Goal: Check status: Check status

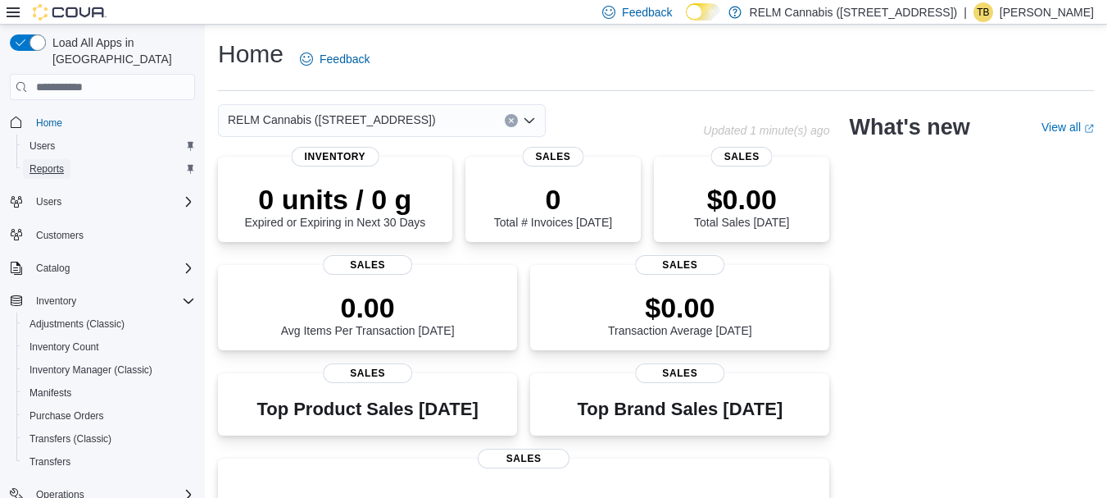
click at [54, 162] on span "Reports" at bounding box center [47, 168] width 34 height 13
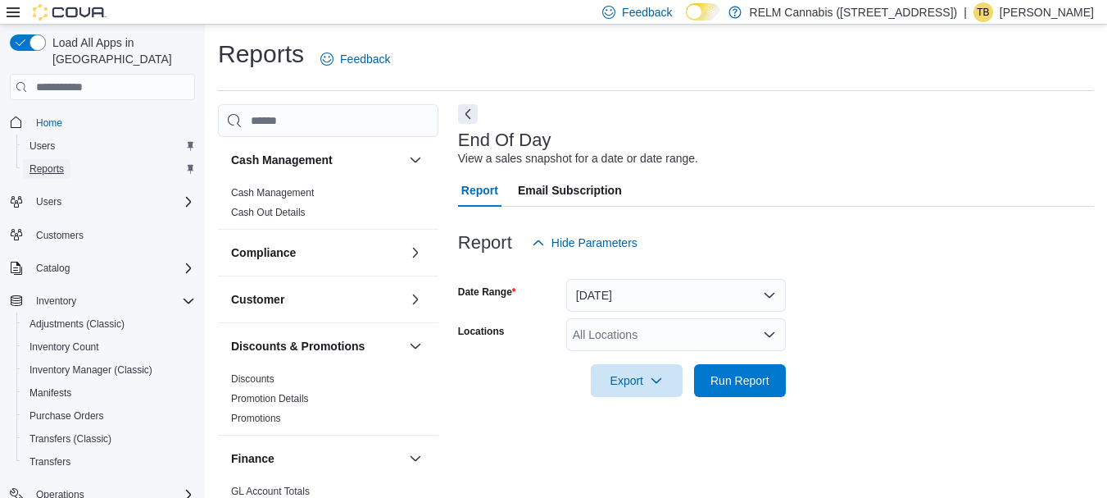
scroll to position [26, 0]
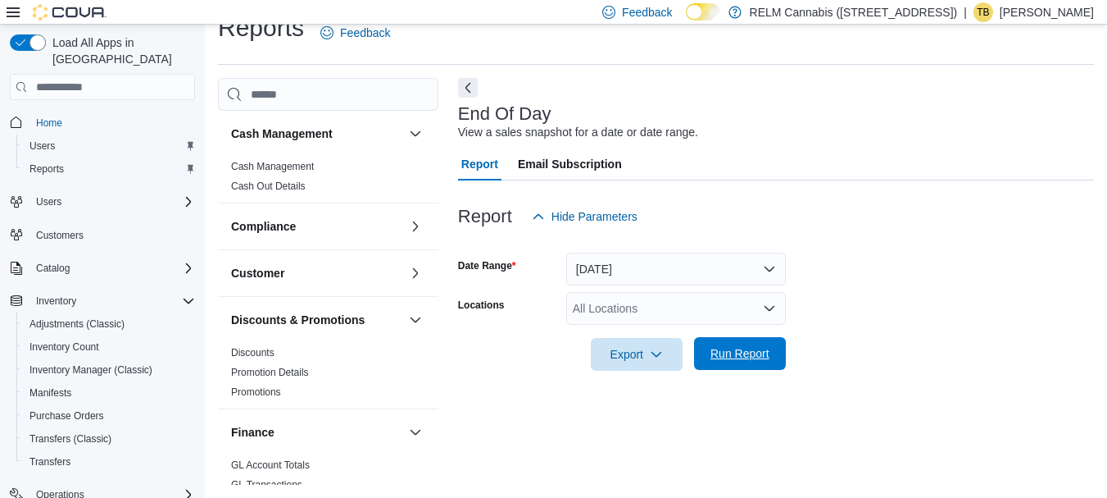
click at [743, 359] on span "Run Report" at bounding box center [740, 353] width 59 height 16
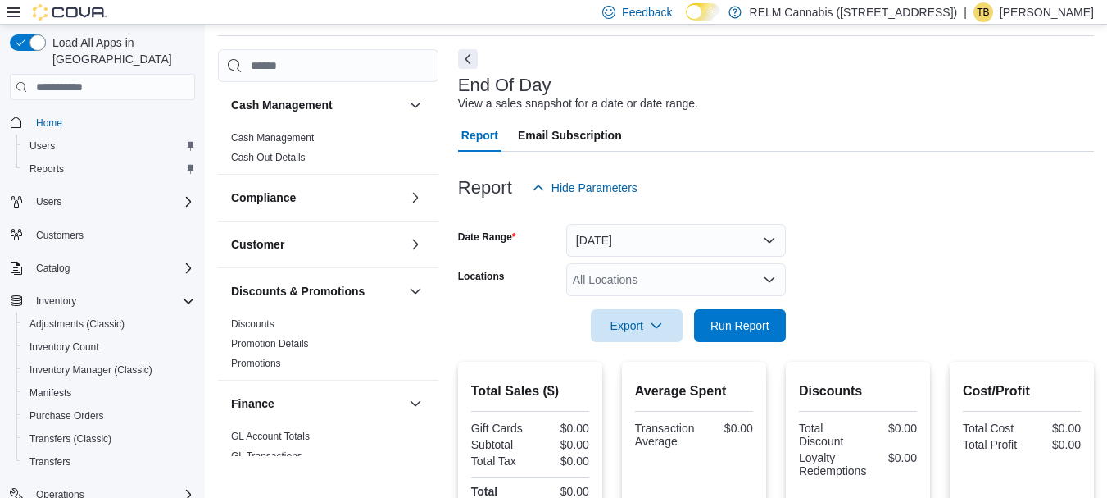
scroll to position [56, 0]
